Goal: Find specific page/section: Find specific page/section

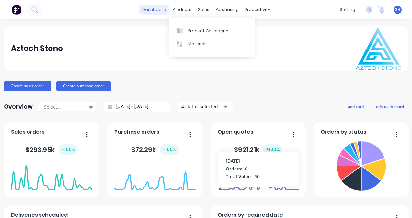
click at [154, 11] on link "dashboard" at bounding box center [154, 10] width 30 height 10
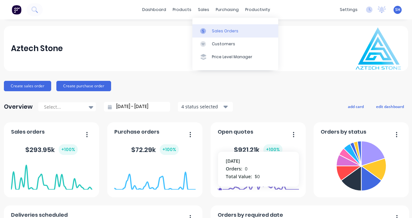
click at [218, 35] on link "Sales Orders" at bounding box center [235, 30] width 86 height 13
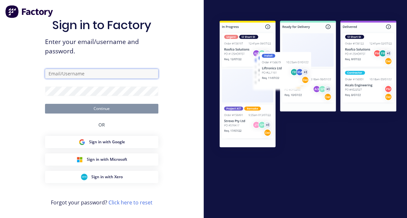
click at [61, 72] on input "text" at bounding box center [101, 74] width 113 height 10
type input "[EMAIL_ADDRESS][DOMAIN_NAME]"
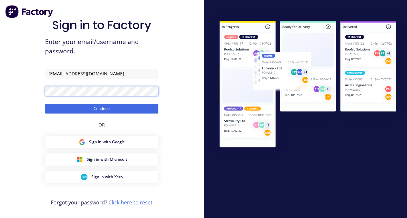
click at [45, 104] on button "Continue" at bounding box center [101, 109] width 113 height 10
